Goal: Find specific page/section: Find specific page/section

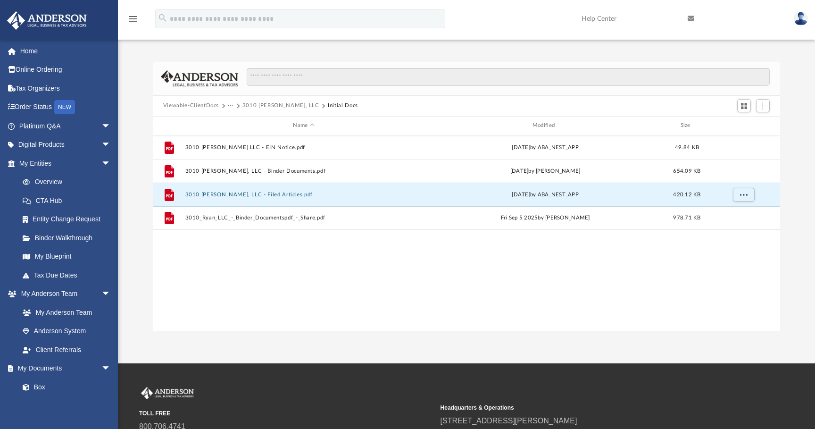
scroll to position [214, 627]
click at [263, 102] on button "3010 [PERSON_NAME], LLC" at bounding box center [280, 105] width 77 height 8
click at [46, 384] on link "Box" at bounding box center [69, 386] width 112 height 19
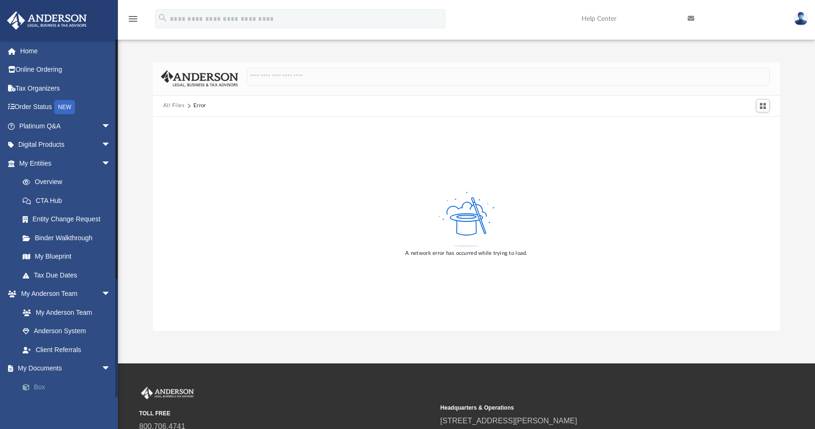
click at [42, 387] on link "Box" at bounding box center [69, 386] width 112 height 19
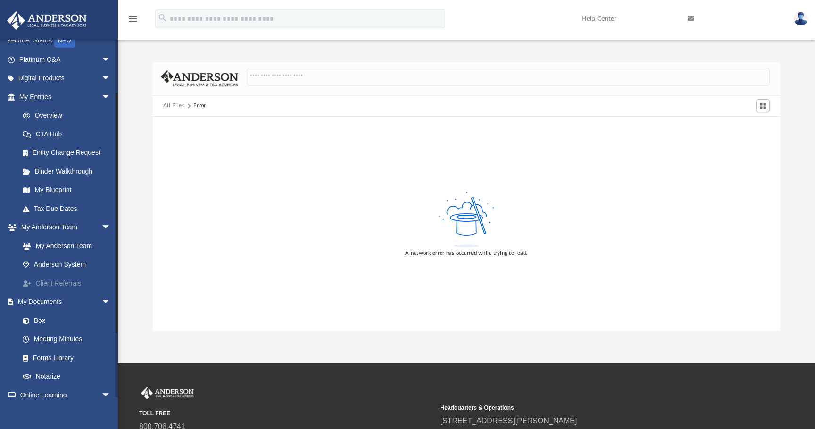
scroll to position [125, 0]
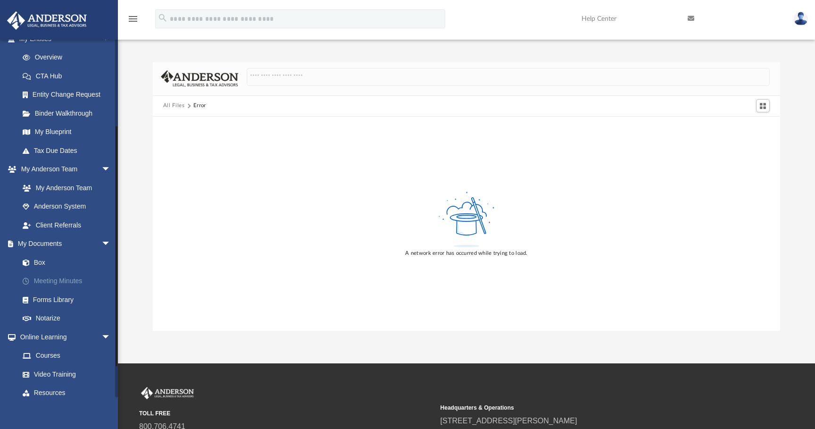
click at [50, 284] on link "Meeting Minutes" at bounding box center [69, 281] width 112 height 19
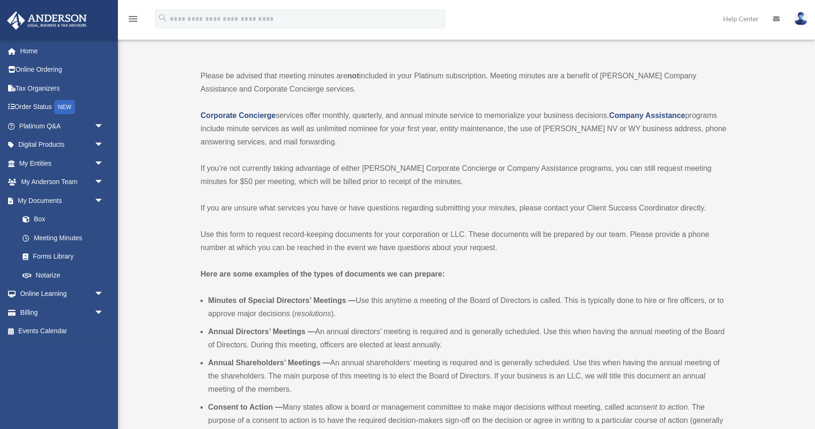
scroll to position [67, 0]
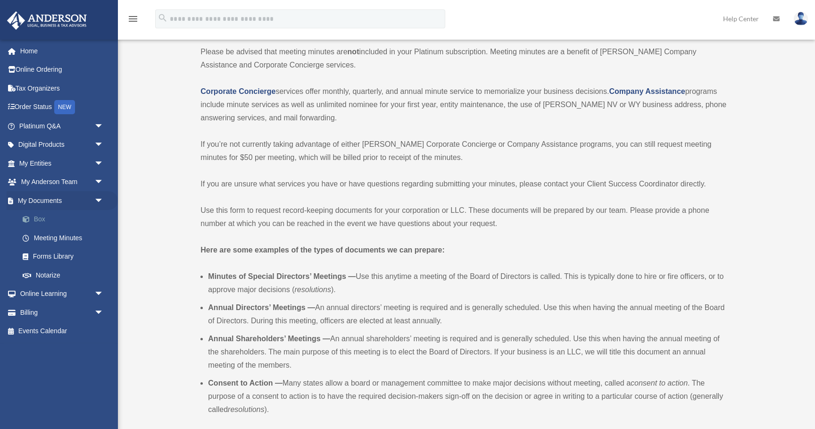
click at [42, 219] on link "Box" at bounding box center [65, 219] width 105 height 19
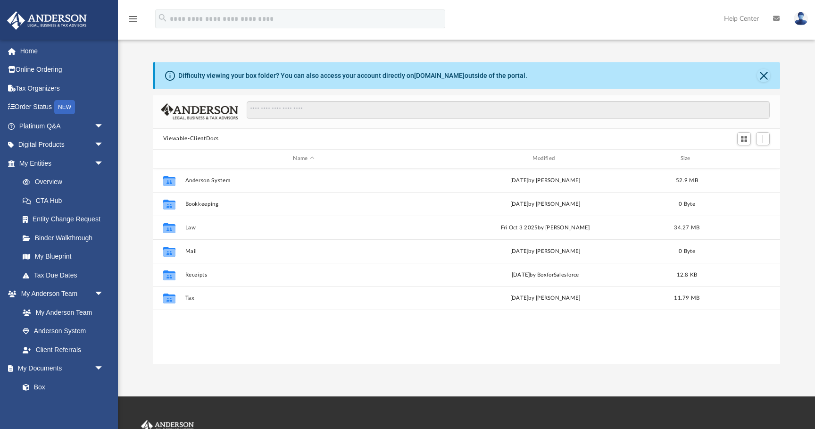
scroll to position [214, 627]
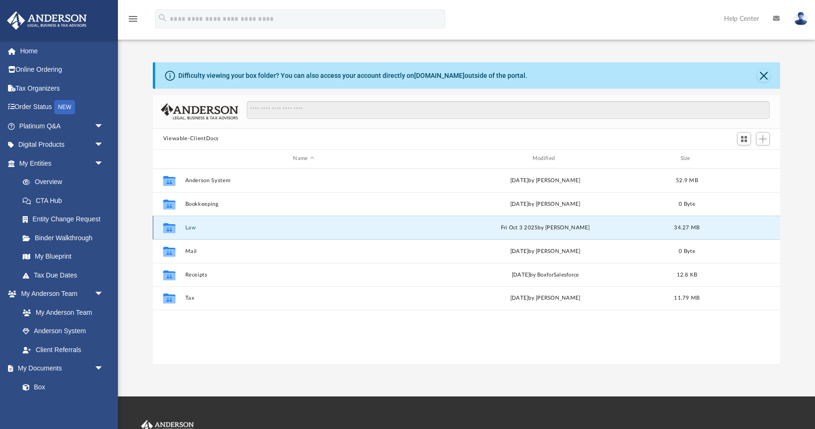
click at [192, 228] on button "Law" at bounding box center [303, 228] width 237 height 6
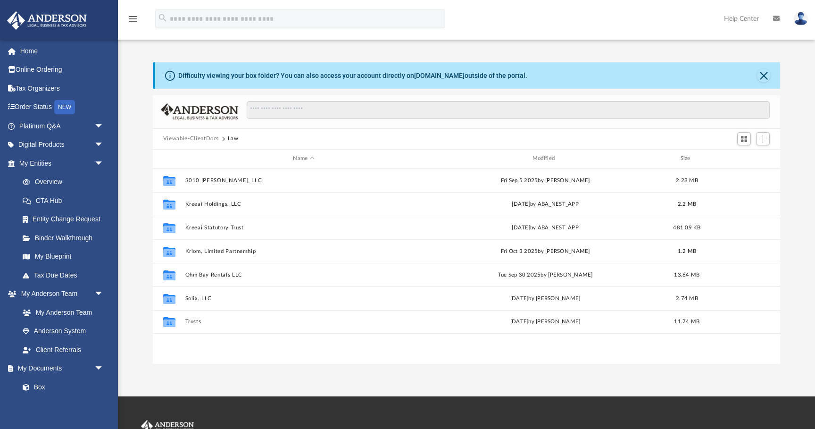
click at [202, 139] on button "Viewable-ClientDocs" at bounding box center [191, 138] width 56 height 8
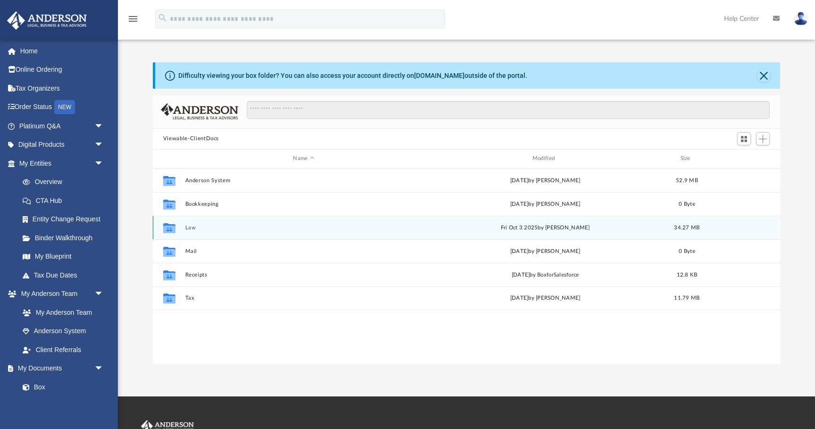
click at [733, 228] on div "Collaborated Folder Law Fri Oct 3 2025 by Samantha Turner 34.27 MB" at bounding box center [466, 228] width 627 height 24
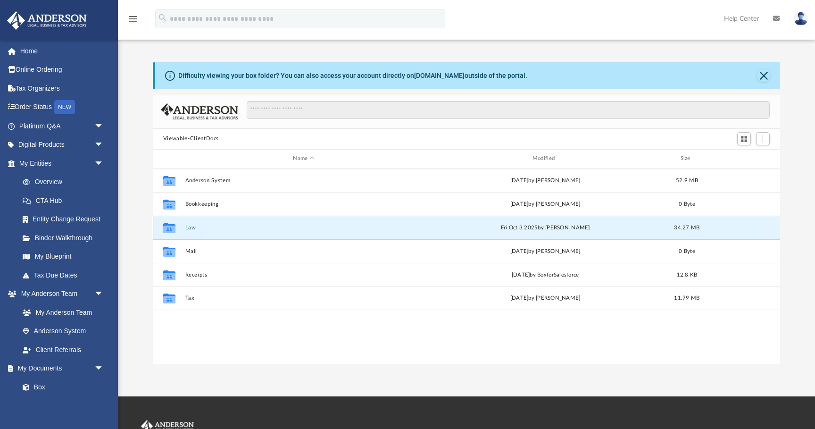
click at [778, 228] on div "Collaborated Folder Law Fri Oct 3 2025 by Samantha Turner 34.27 MB" at bounding box center [466, 228] width 627 height 24
